Goal: Transaction & Acquisition: Purchase product/service

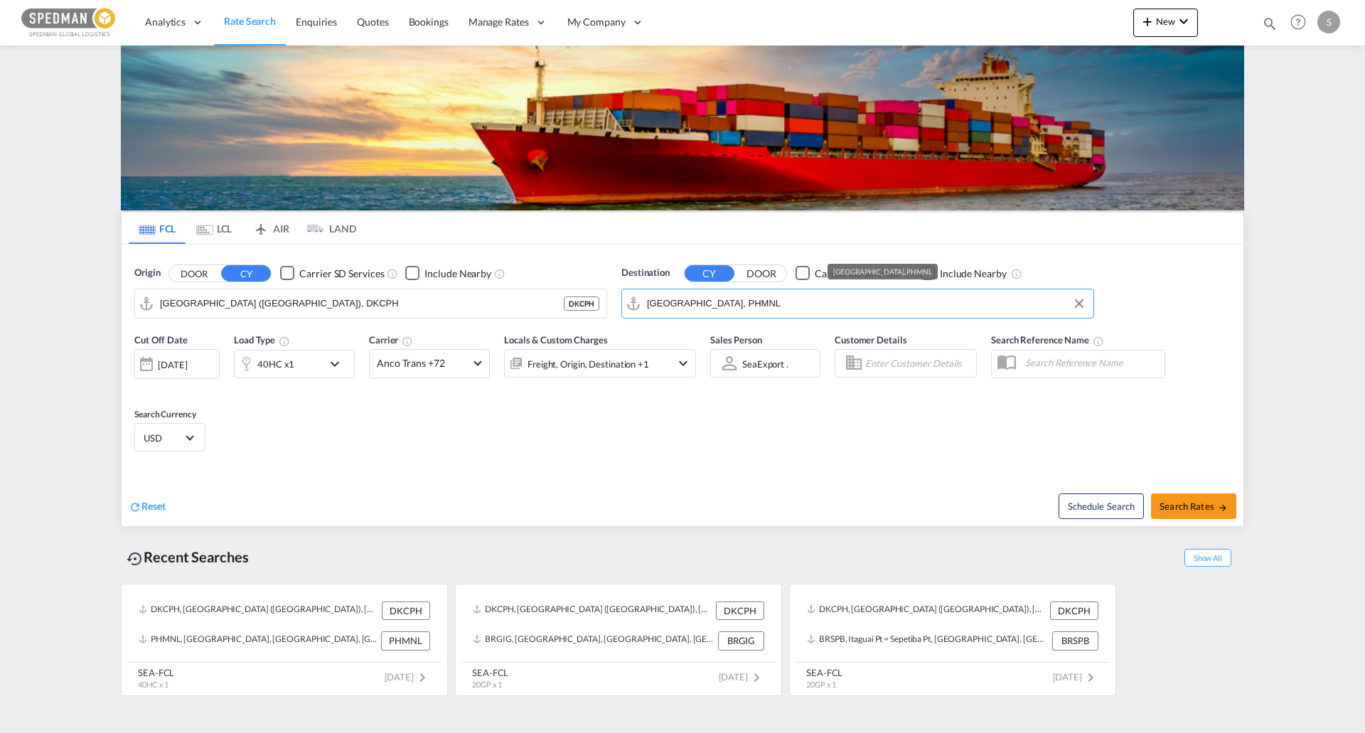
click at [731, 301] on input "[GEOGRAPHIC_DATA], PHMNL" at bounding box center [866, 303] width 439 height 21
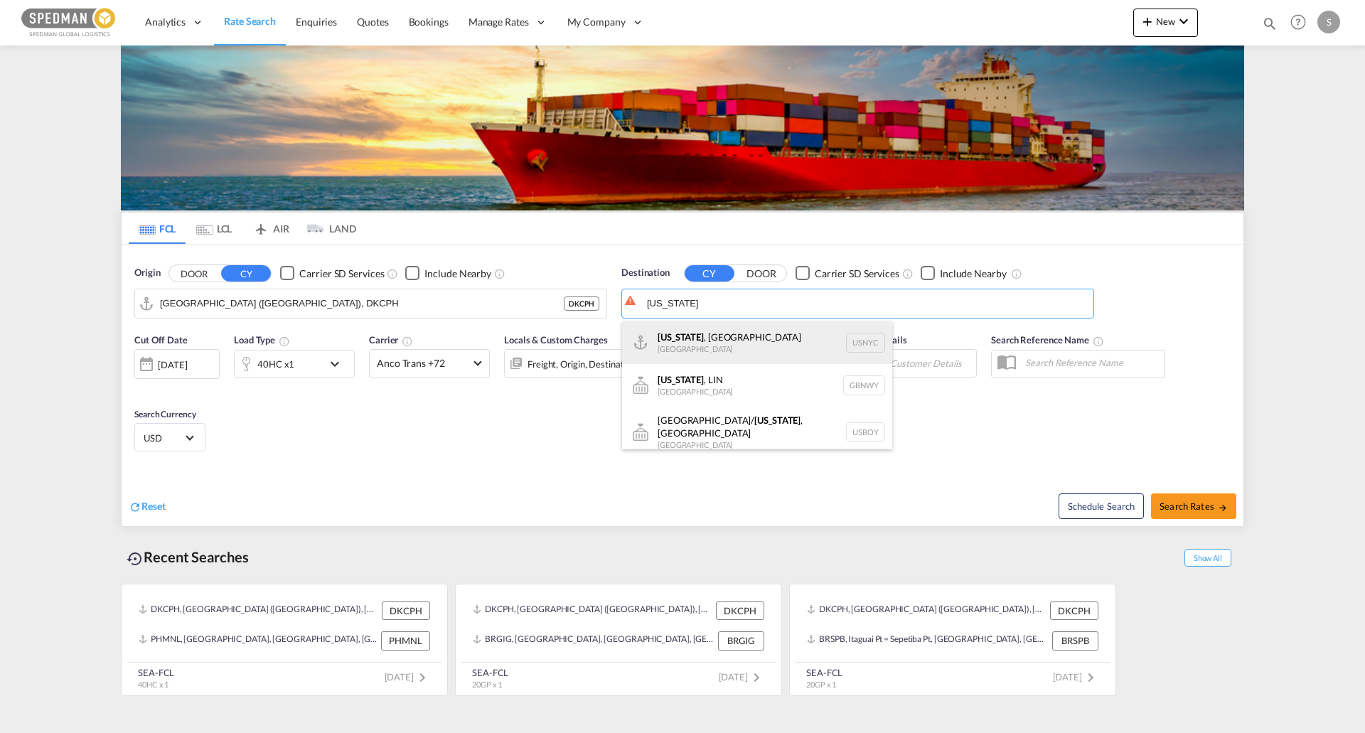
click at [721, 343] on div "[US_STATE] , [GEOGRAPHIC_DATA] [GEOGRAPHIC_DATA] USNYC" at bounding box center [757, 342] width 270 height 43
type input "[US_STATE], [GEOGRAPHIC_DATA], USNYC"
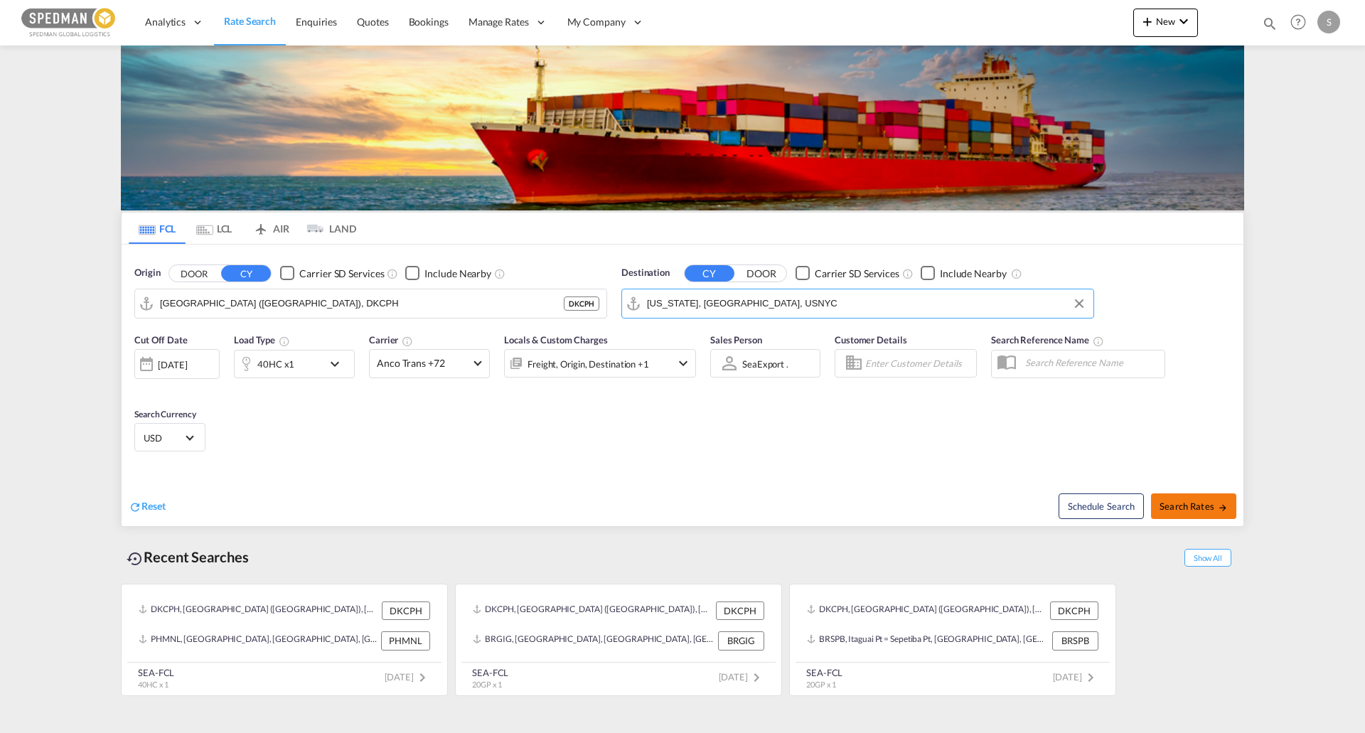
click at [1205, 501] on span "Search Rates" at bounding box center [1193, 505] width 68 height 11
type input "DKCPH to USNYC / [DATE]"
